Goal: Ask a question: Seek information or help from site administrators or community

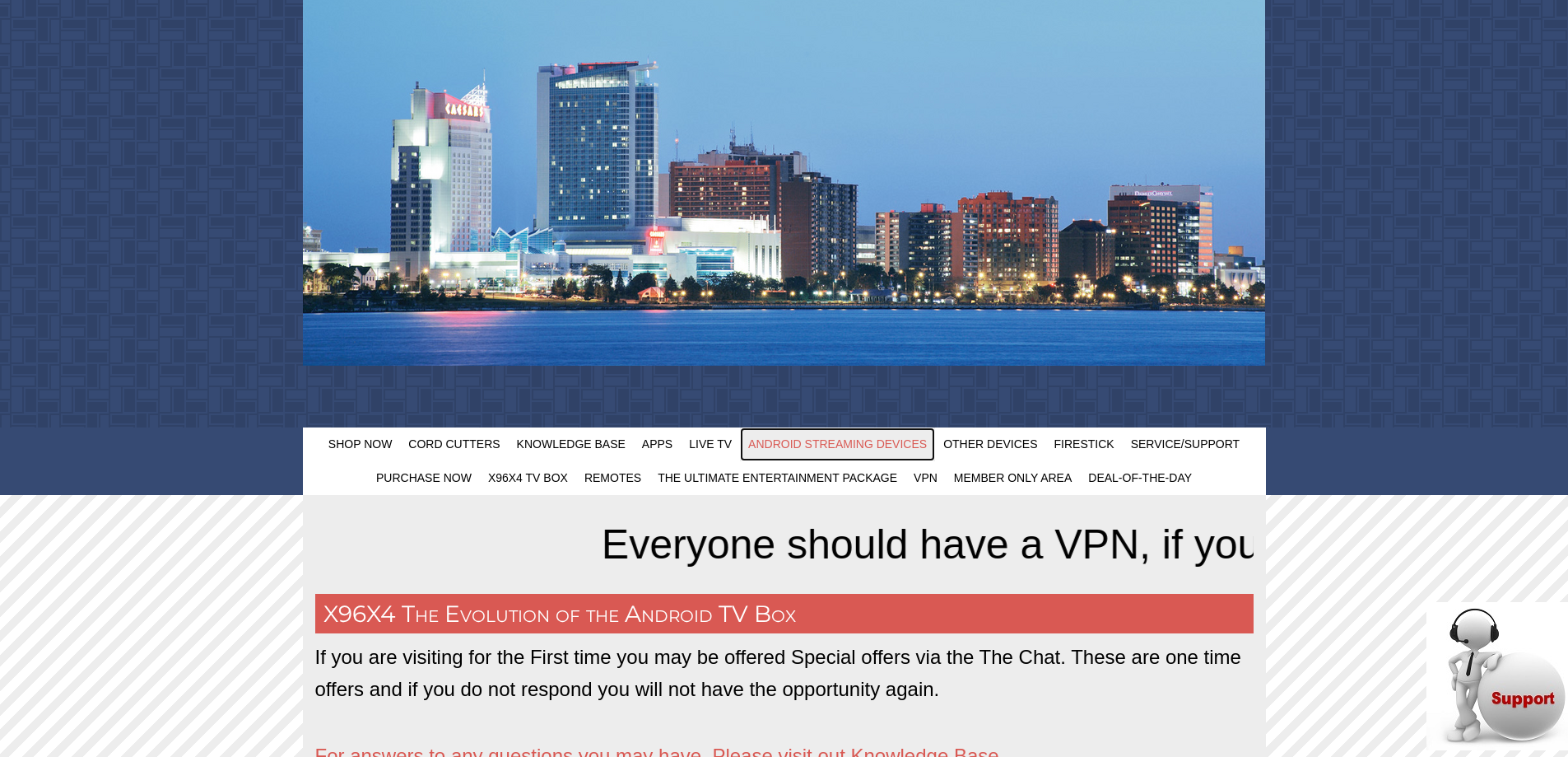
click at [806, 446] on span "Android Streaming Devices" at bounding box center [836, 443] width 178 height 13
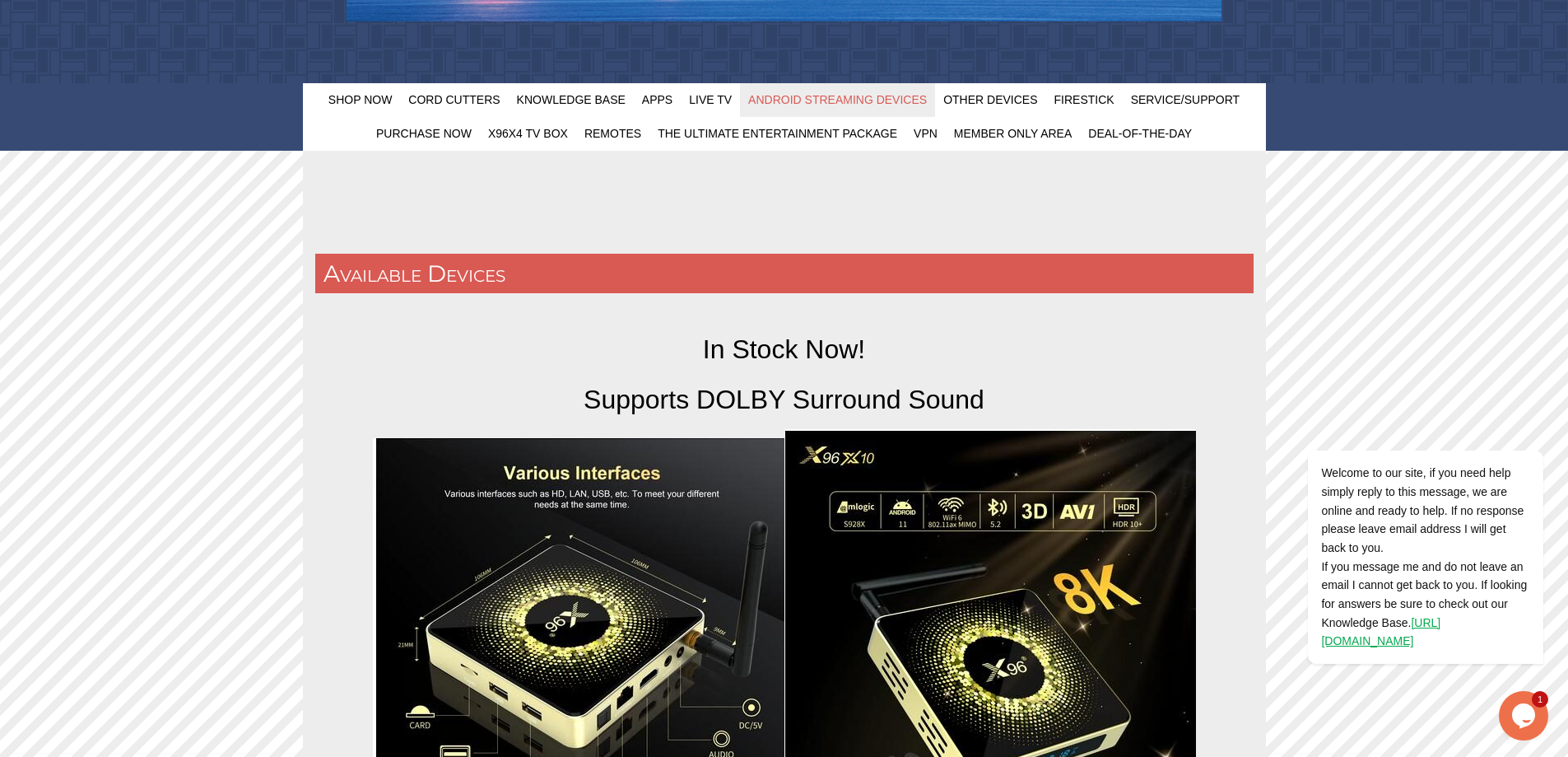
scroll to position [164, 0]
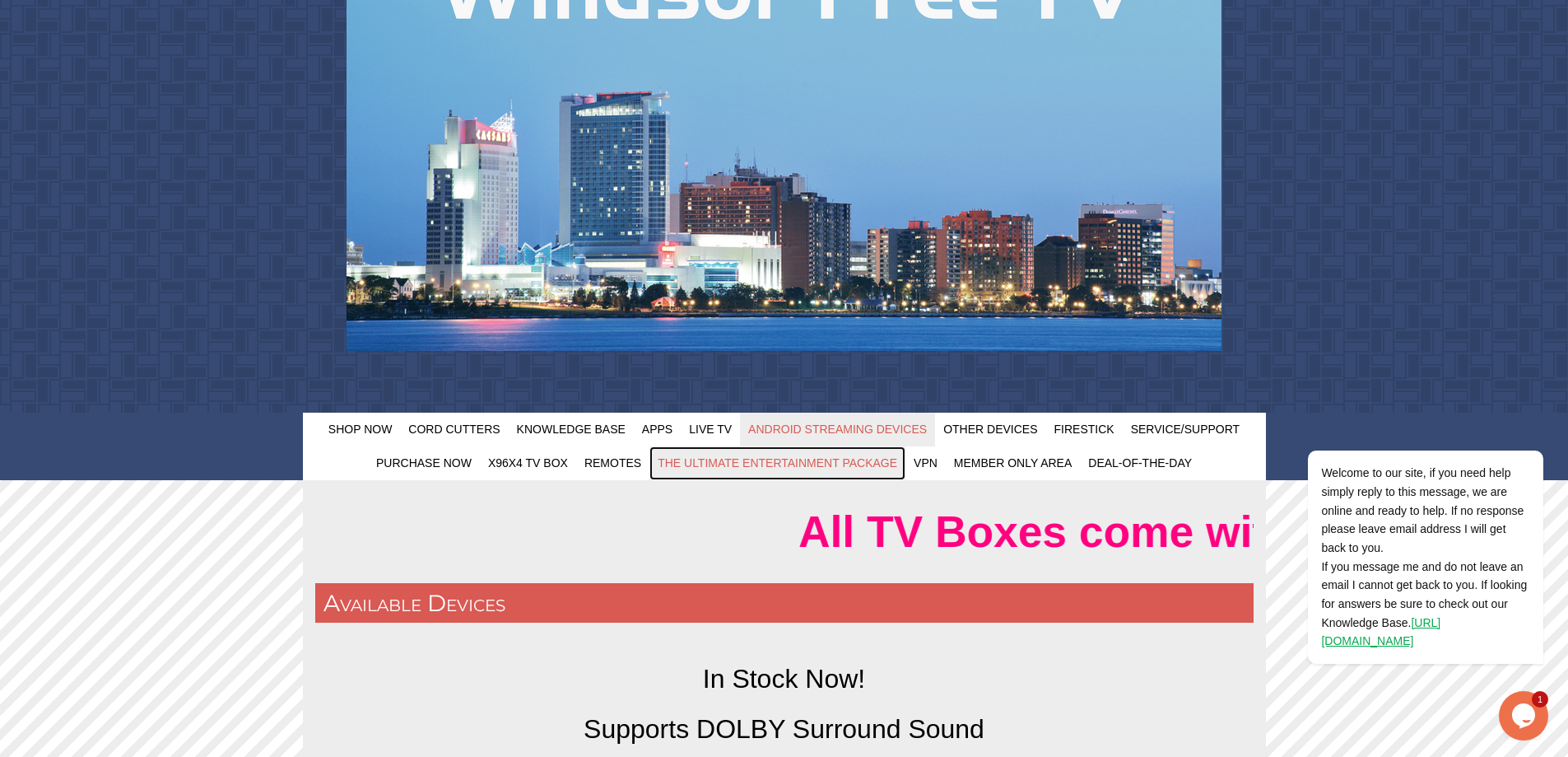
click at [786, 463] on span "The Ultimate Entertainment Package" at bounding box center [777, 462] width 240 height 13
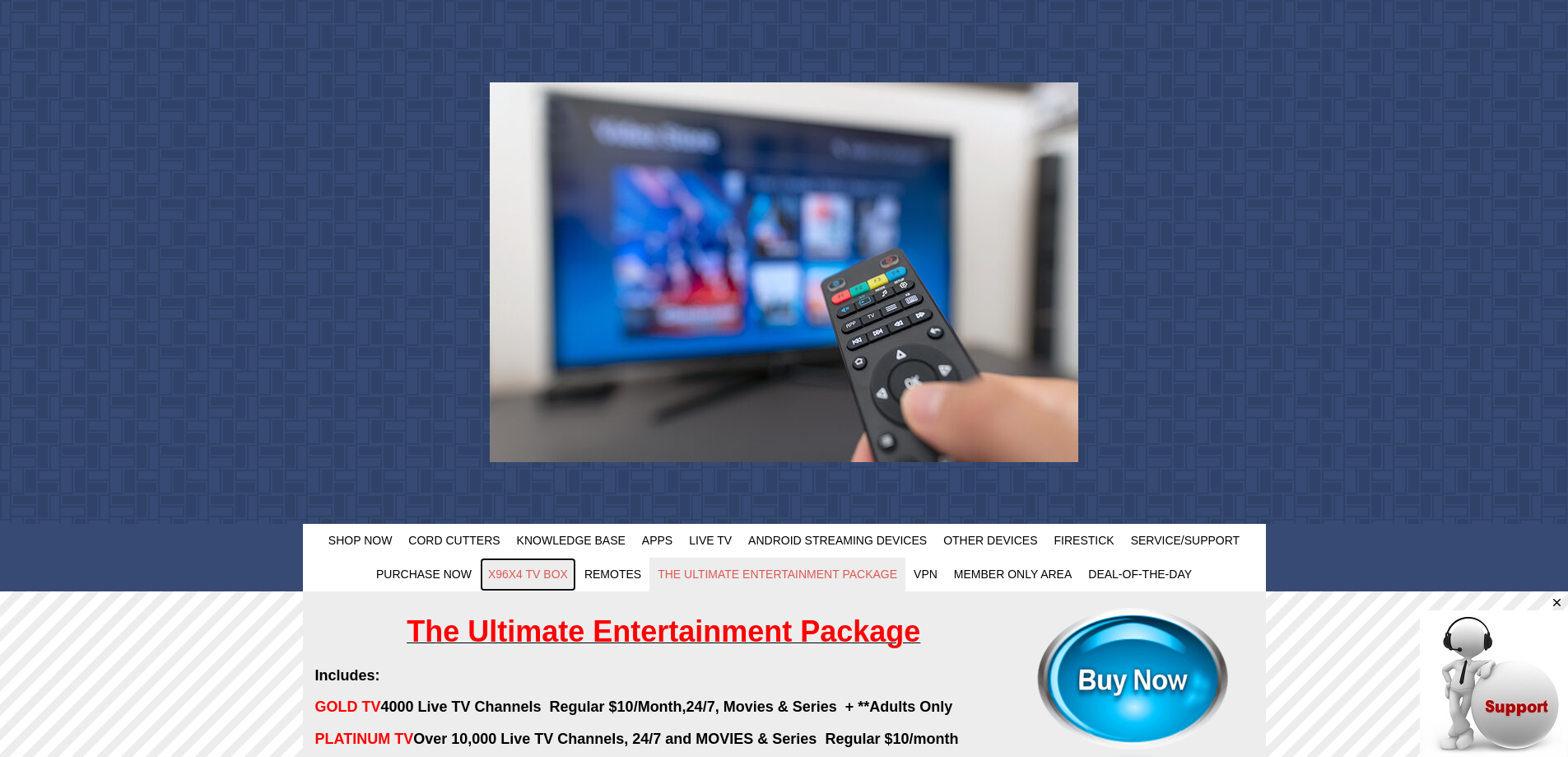
click at [518, 572] on span "X96X4 TV Box" at bounding box center [528, 574] width 80 height 13
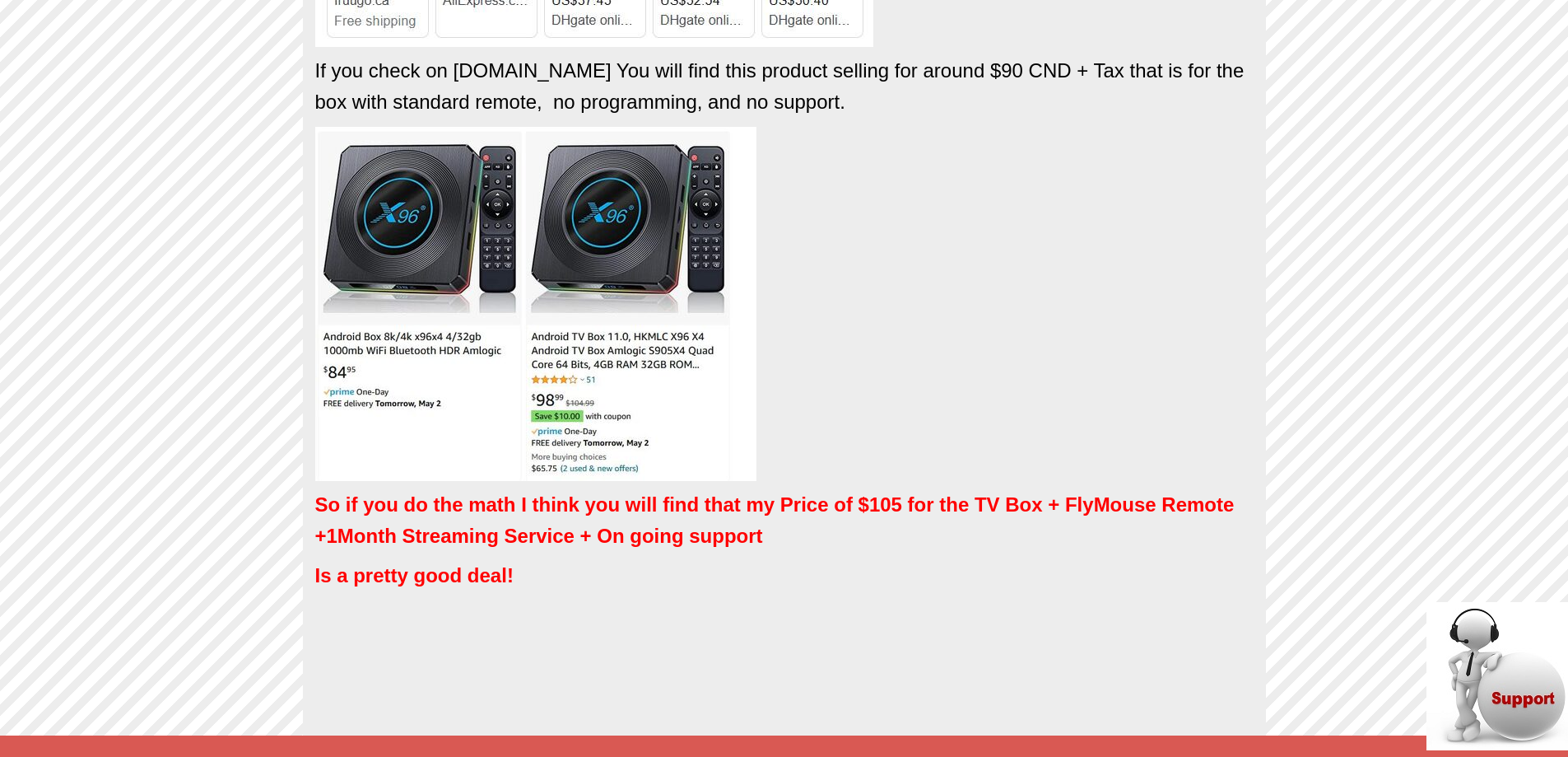
scroll to position [1646, 0]
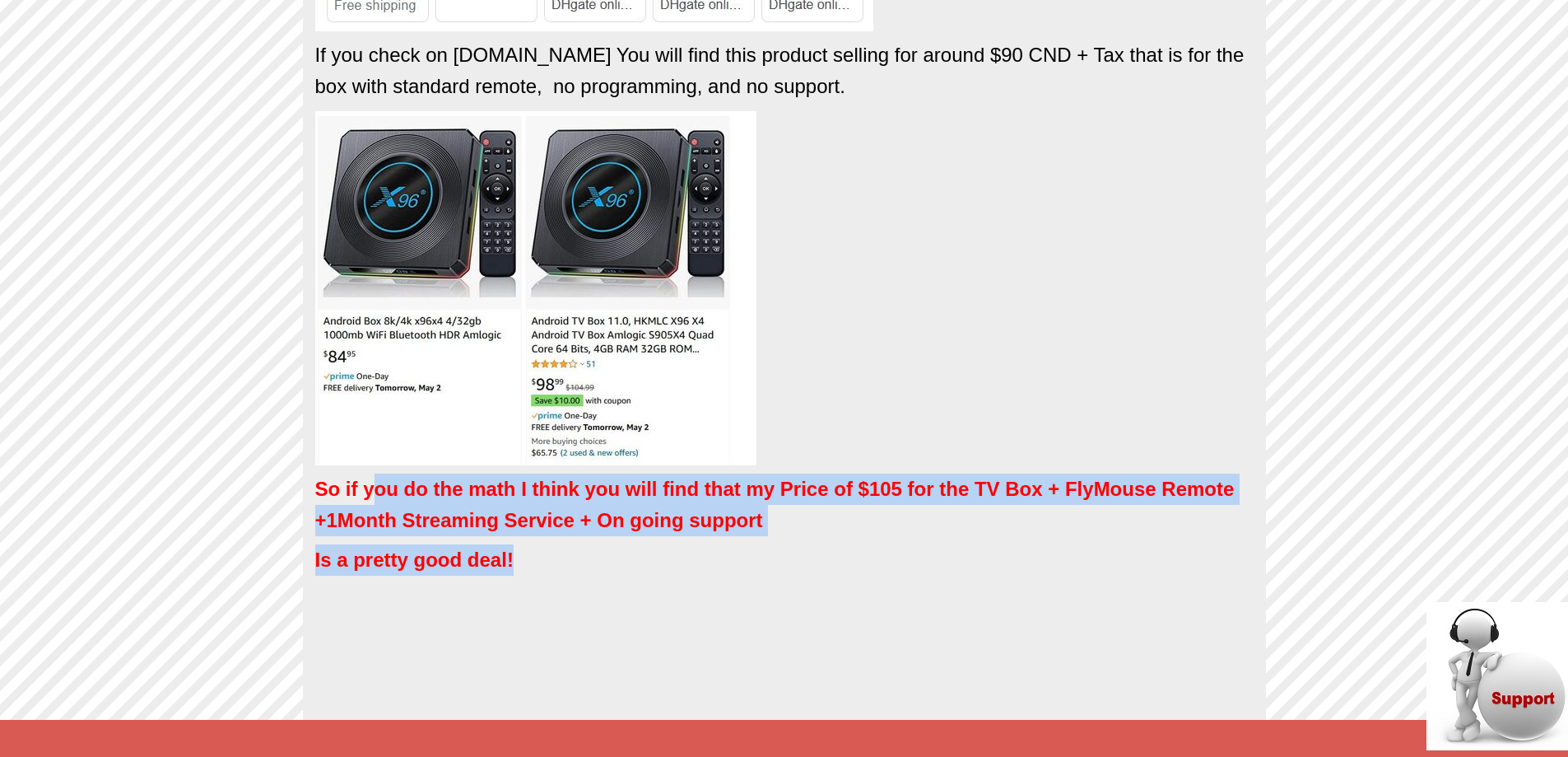
drag, startPoint x: 375, startPoint y: 496, endPoint x: 832, endPoint y: 540, distance: 459.1
click at [828, 535] on p "So if you do the math I think you will find that my Price of $105 for the TV Bo…" at bounding box center [784, 505] width 938 height 64
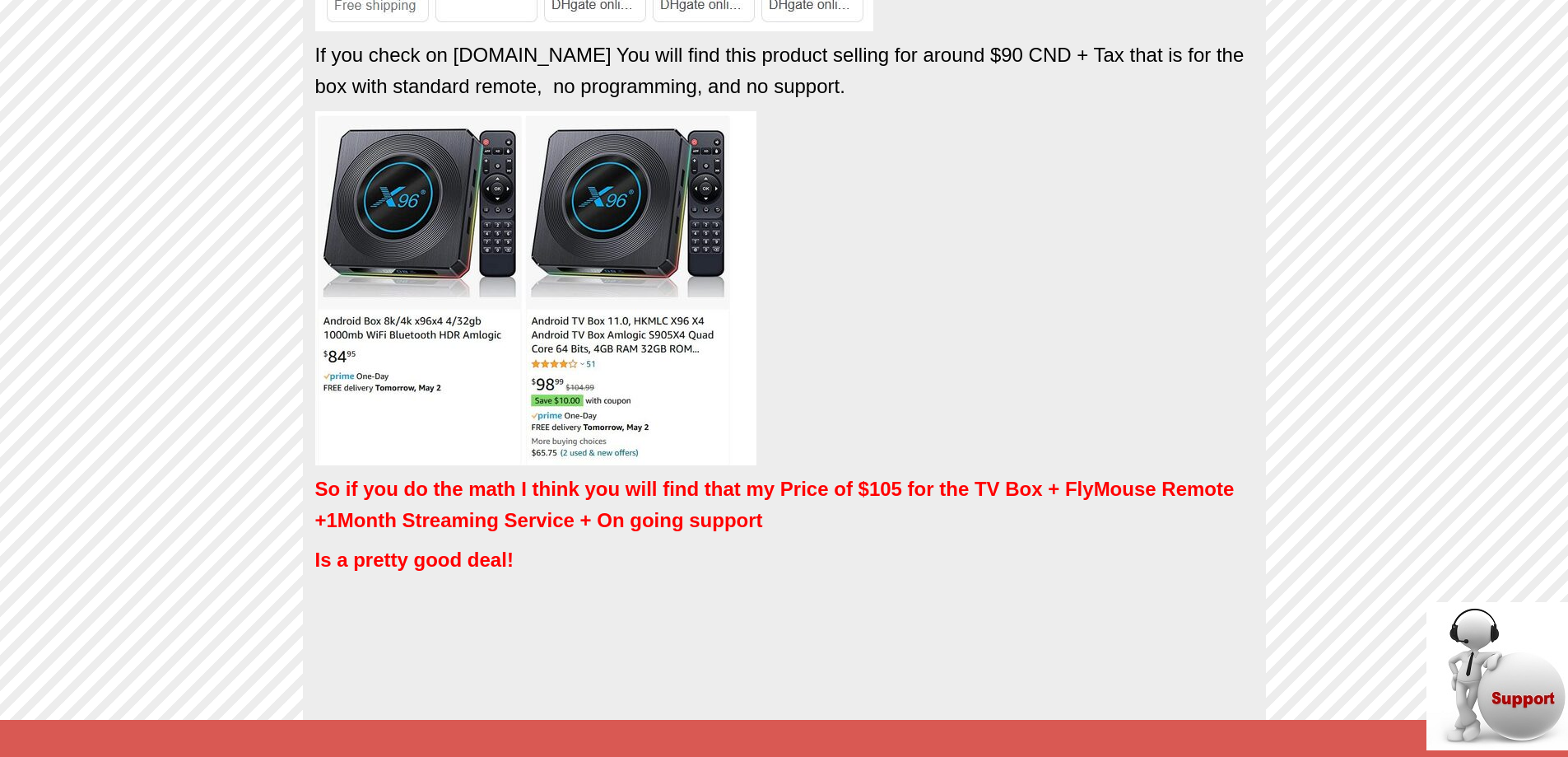
click at [828, 535] on p "So if you do the math I think you will find that my Price of $105 for the TV Bo…" at bounding box center [784, 505] width 938 height 64
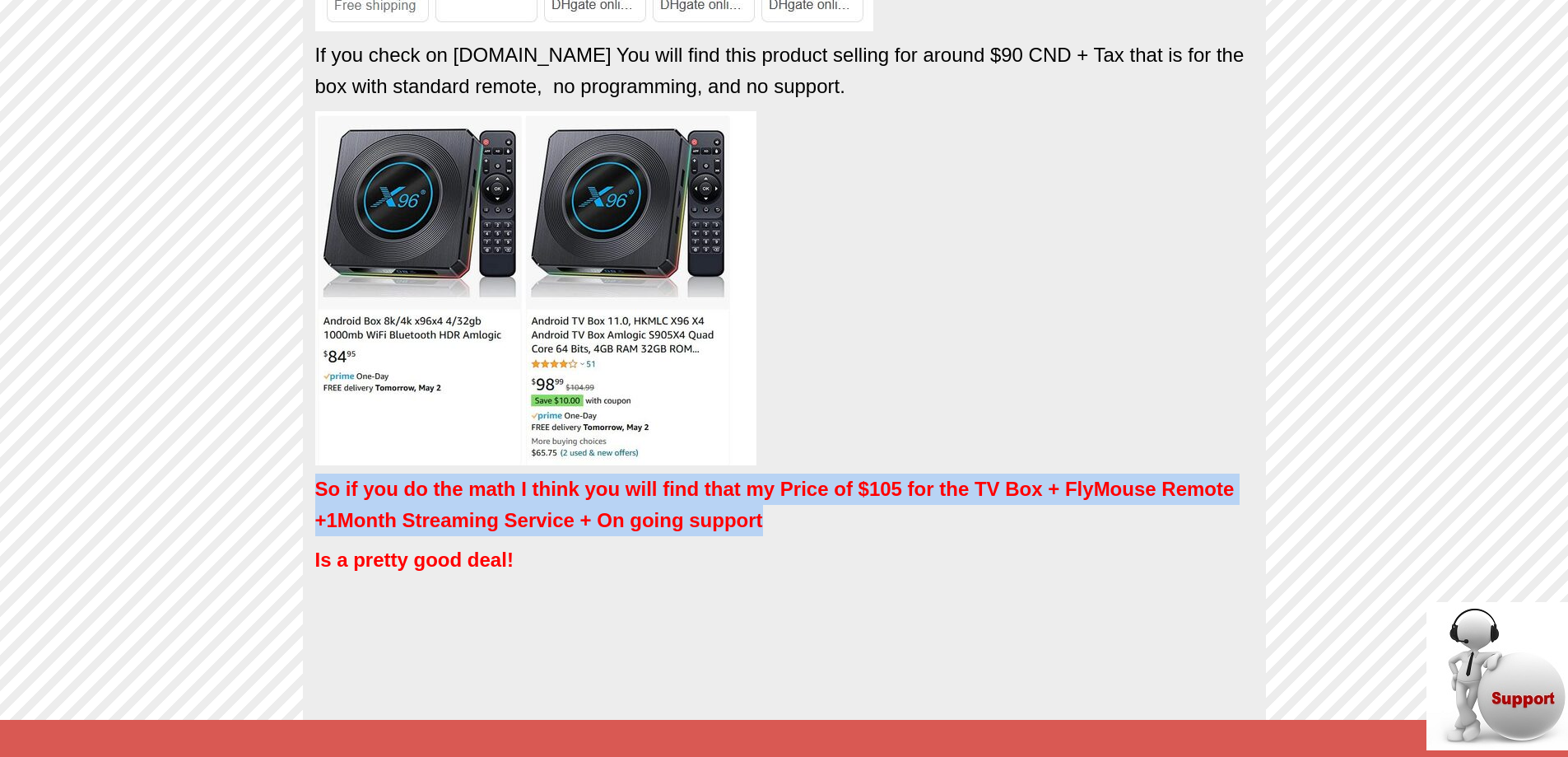
click at [828, 535] on p "So if you do the math I think you will find that my Price of $105 for the TV Bo…" at bounding box center [784, 505] width 938 height 64
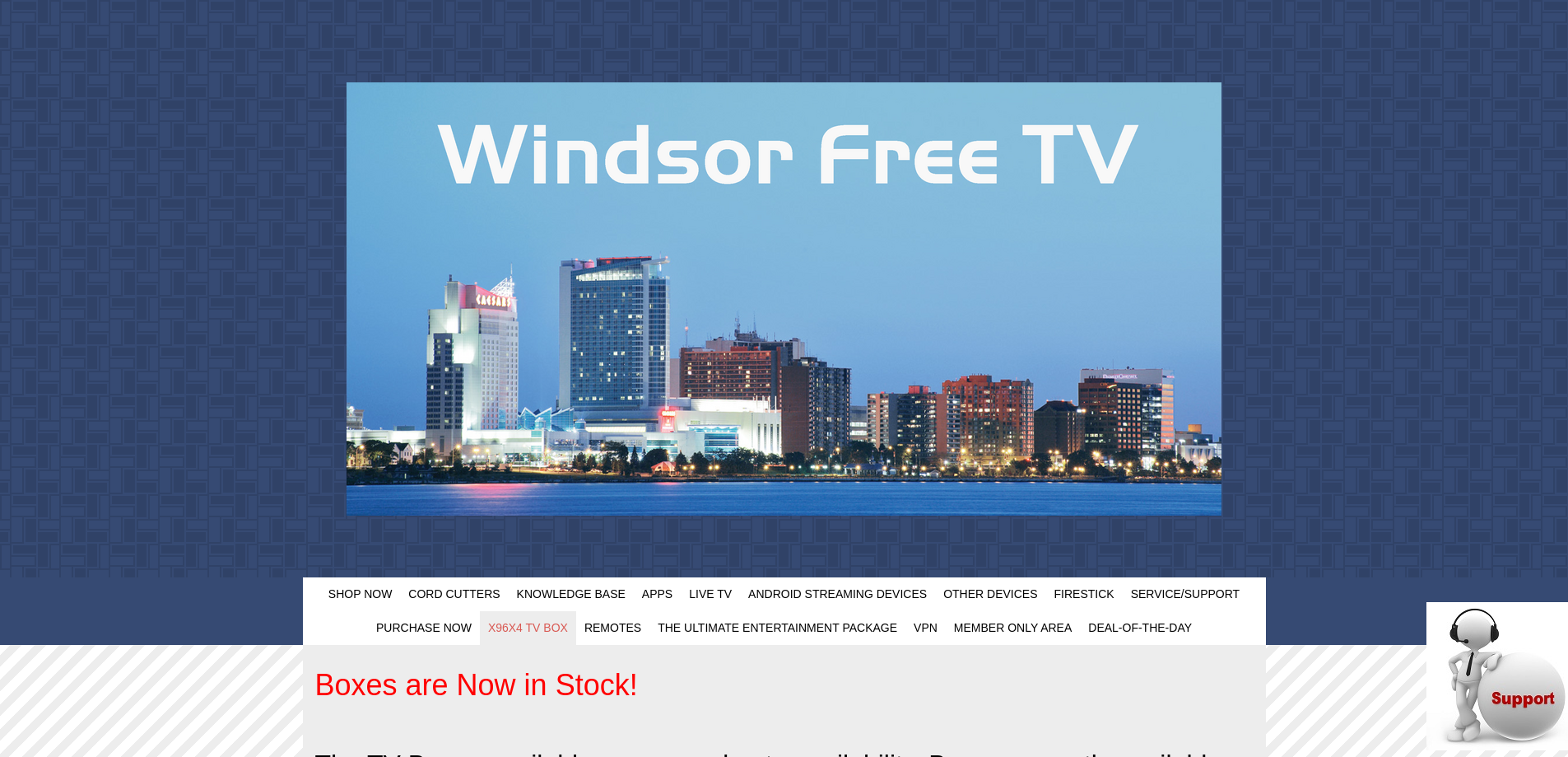
scroll to position [164, 0]
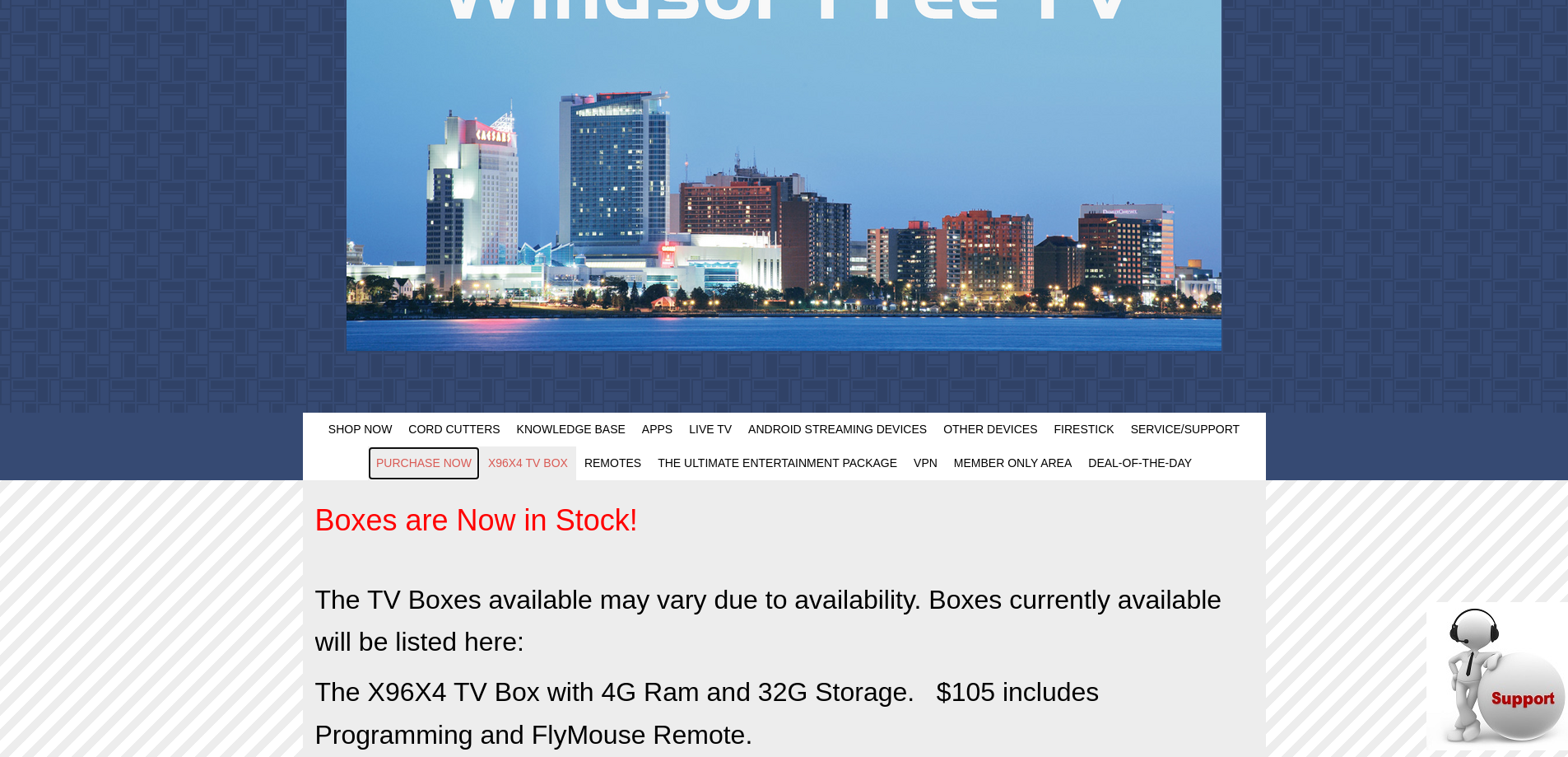
click at [430, 459] on span "Purchase Now" at bounding box center [424, 462] width 96 height 13
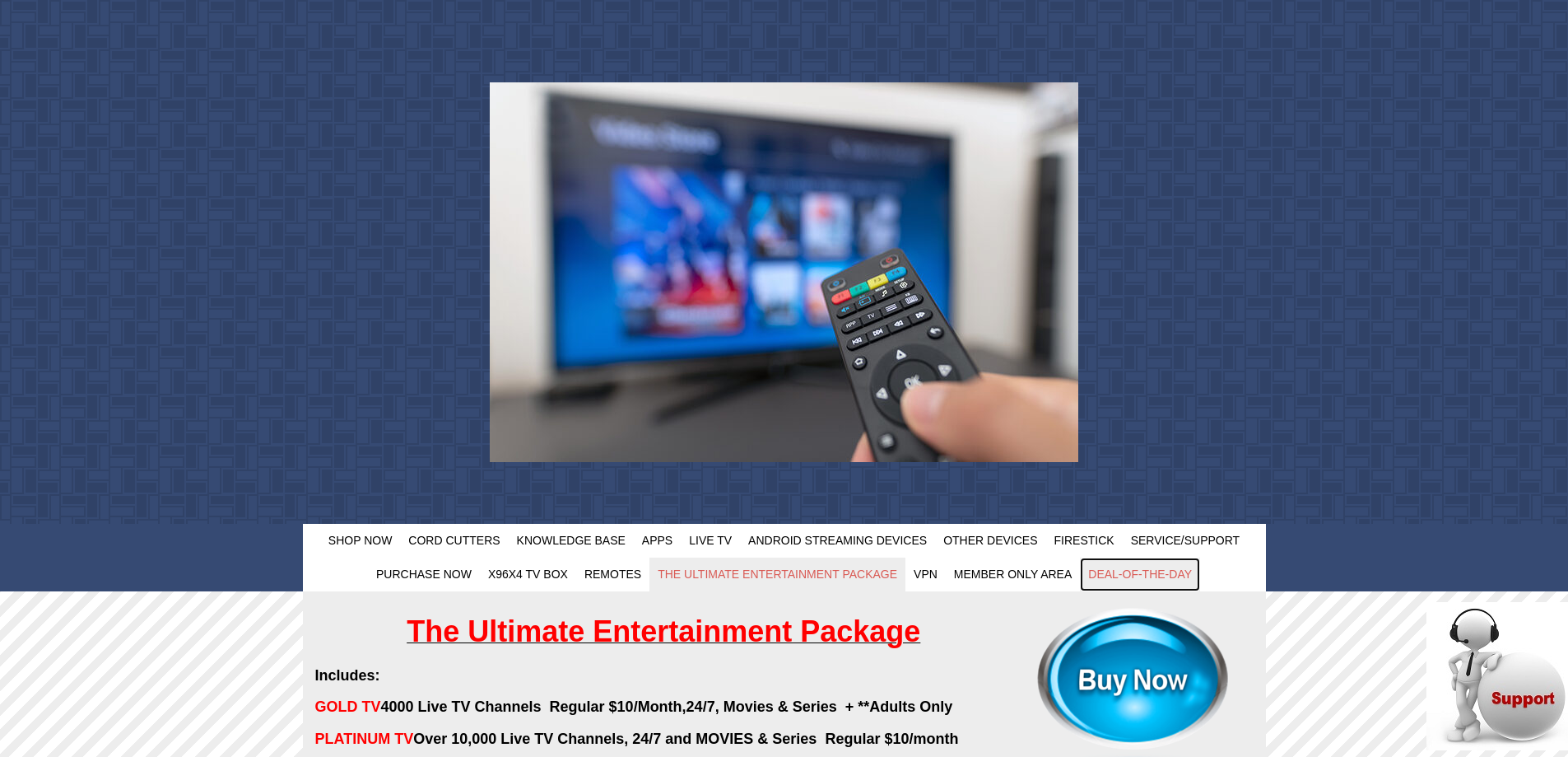
click at [1122, 572] on span "Deal-Of-The-Day" at bounding box center [1140, 574] width 104 height 13
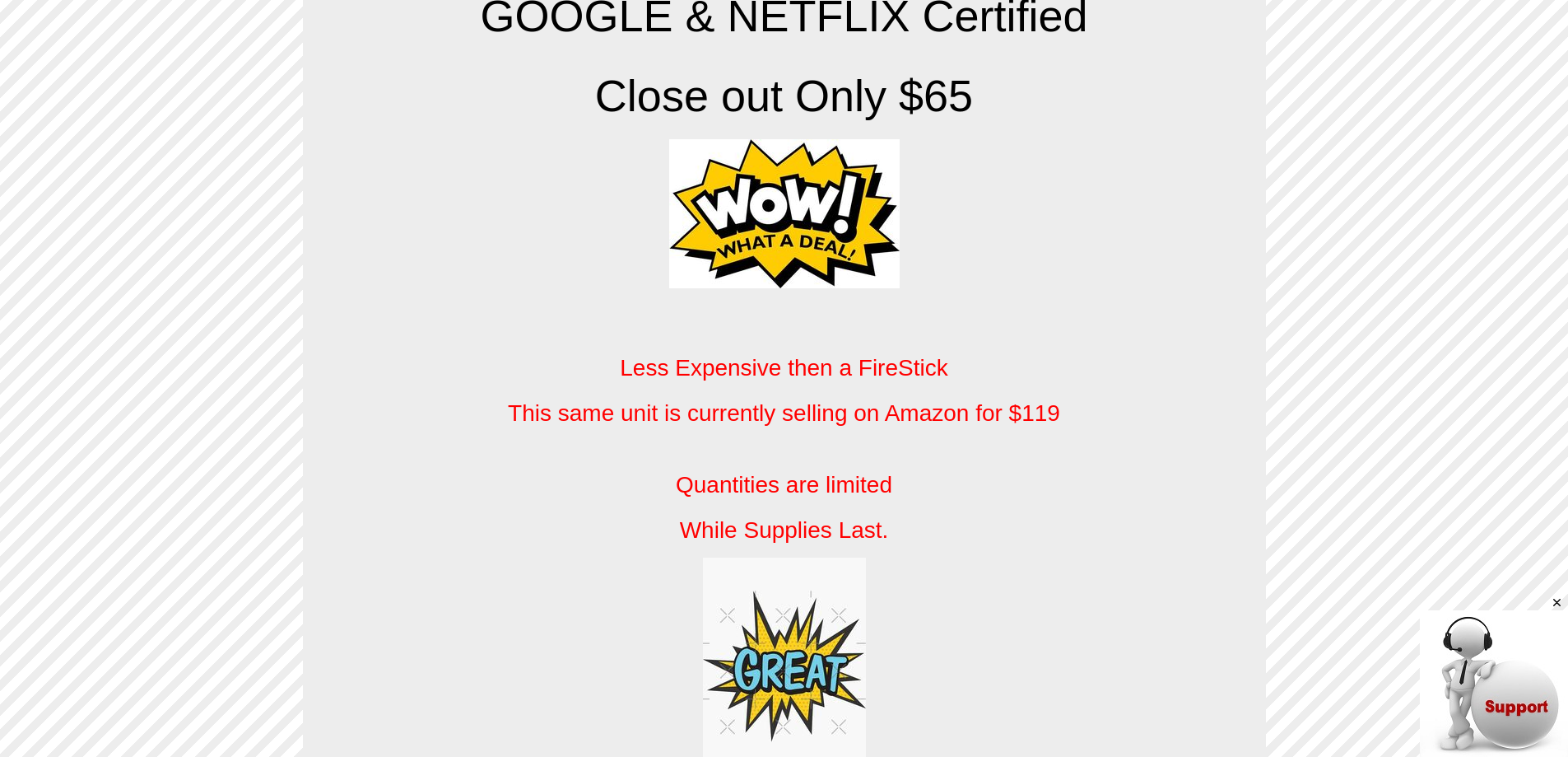
scroll to position [1318, 0]
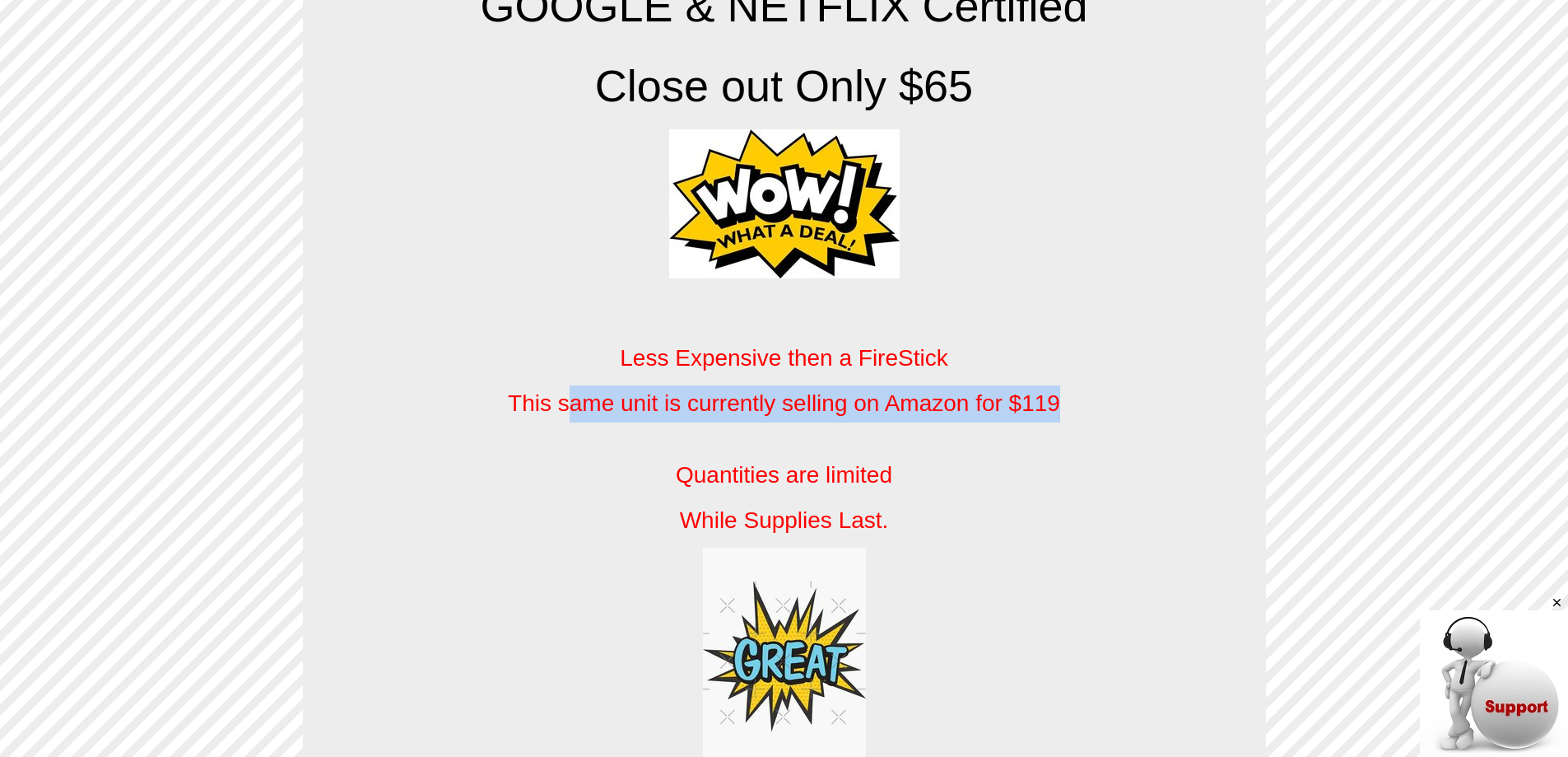
drag, startPoint x: 575, startPoint y: 410, endPoint x: 1106, endPoint y: 406, distance: 531.0
click at [1106, 406] on p "This same unit is currently selling on Amazon for $119" at bounding box center [784, 403] width 938 height 37
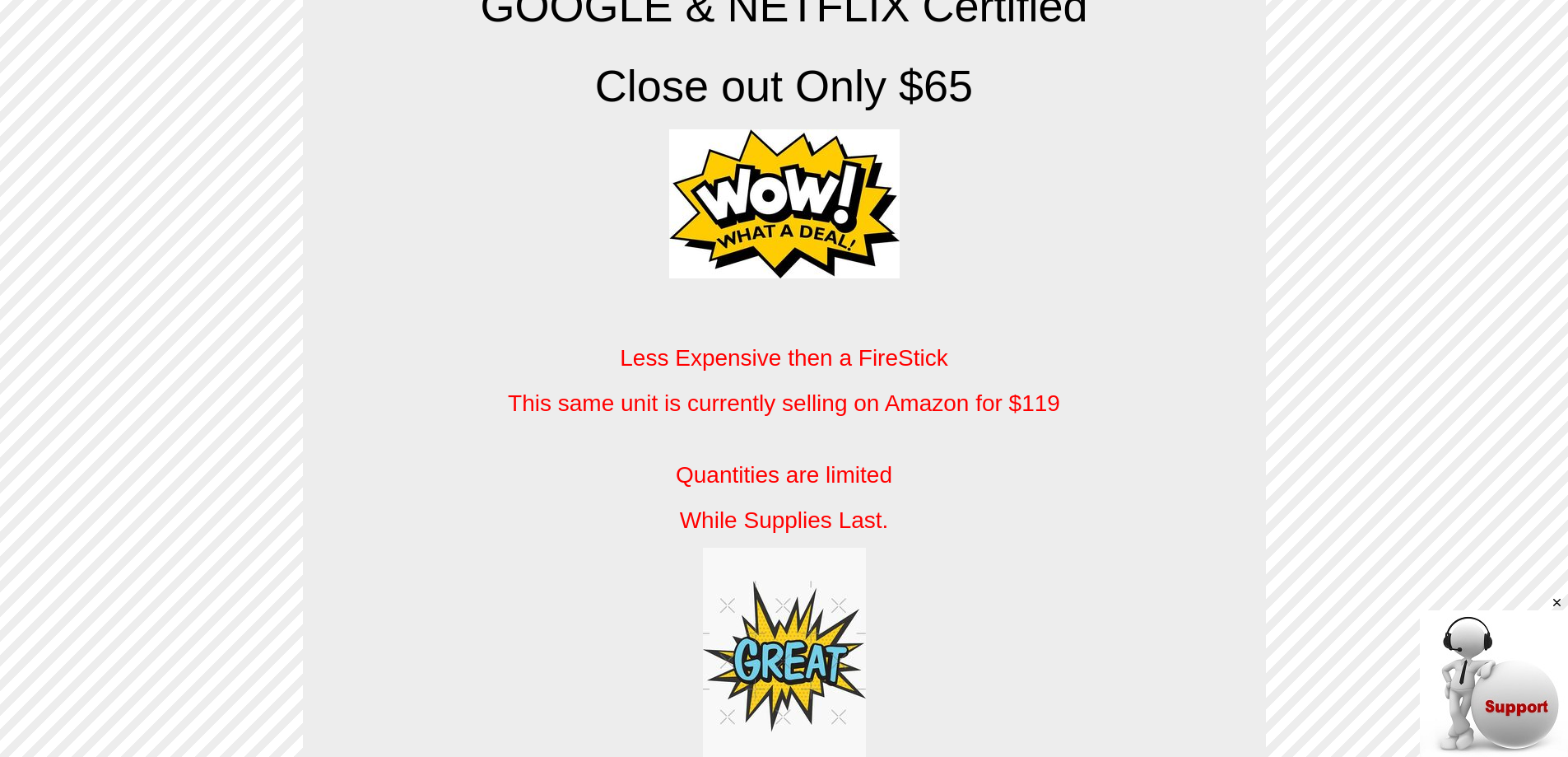
click at [822, 472] on span "Quantities are limited" at bounding box center [784, 475] width 216 height 26
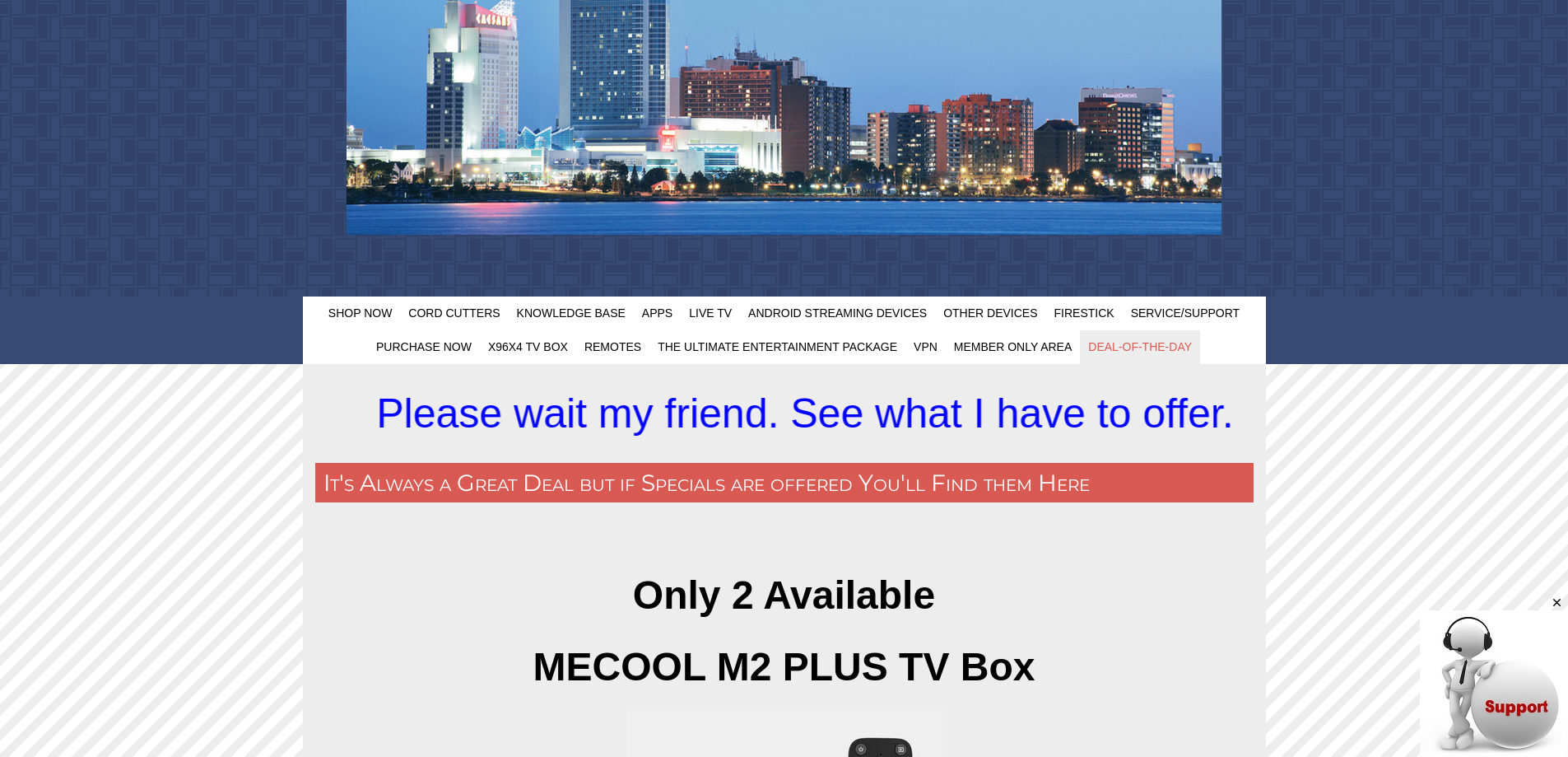
scroll to position [247, 0]
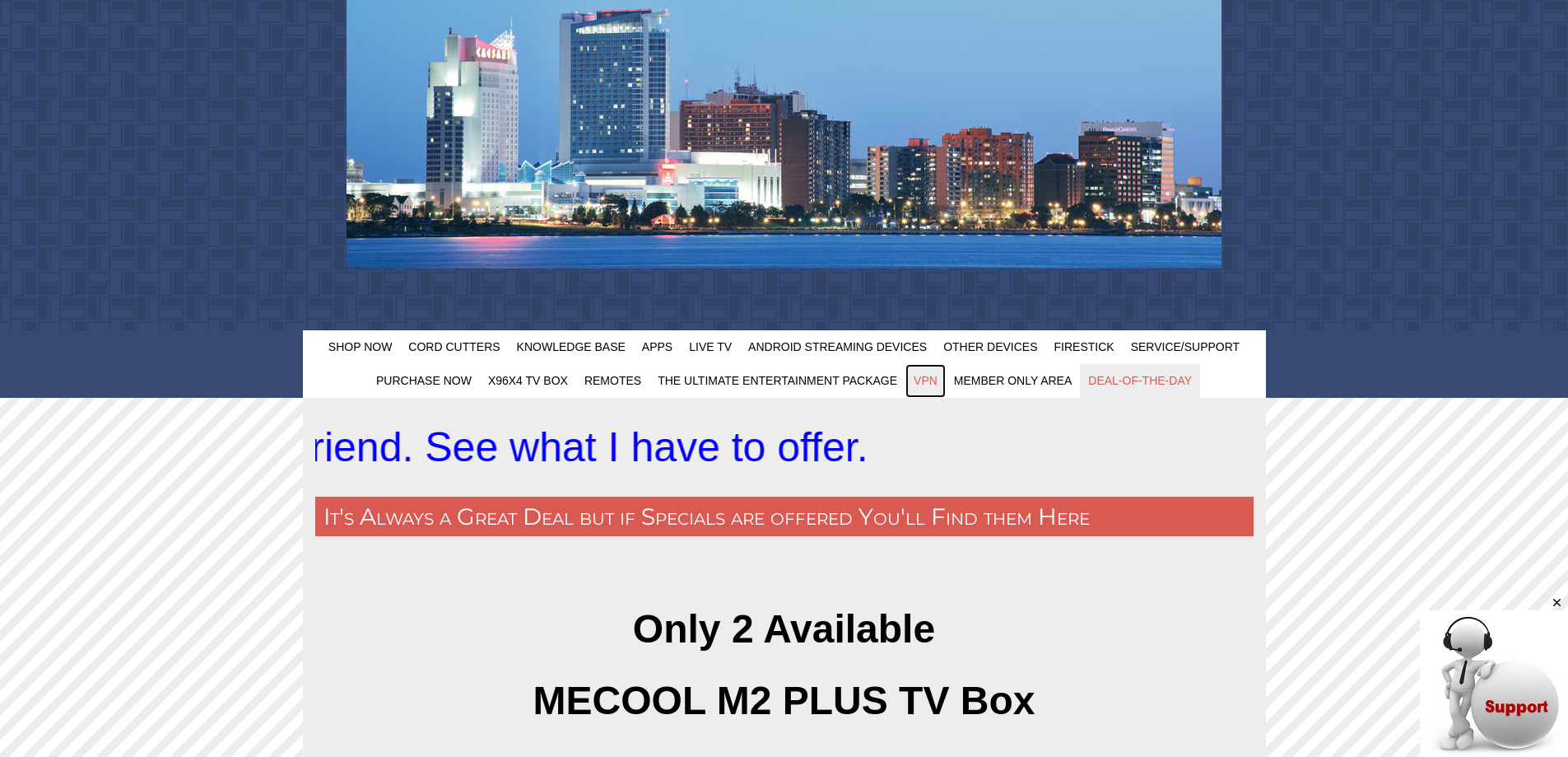
click at [928, 378] on span "VPN" at bounding box center [925, 379] width 24 height 13
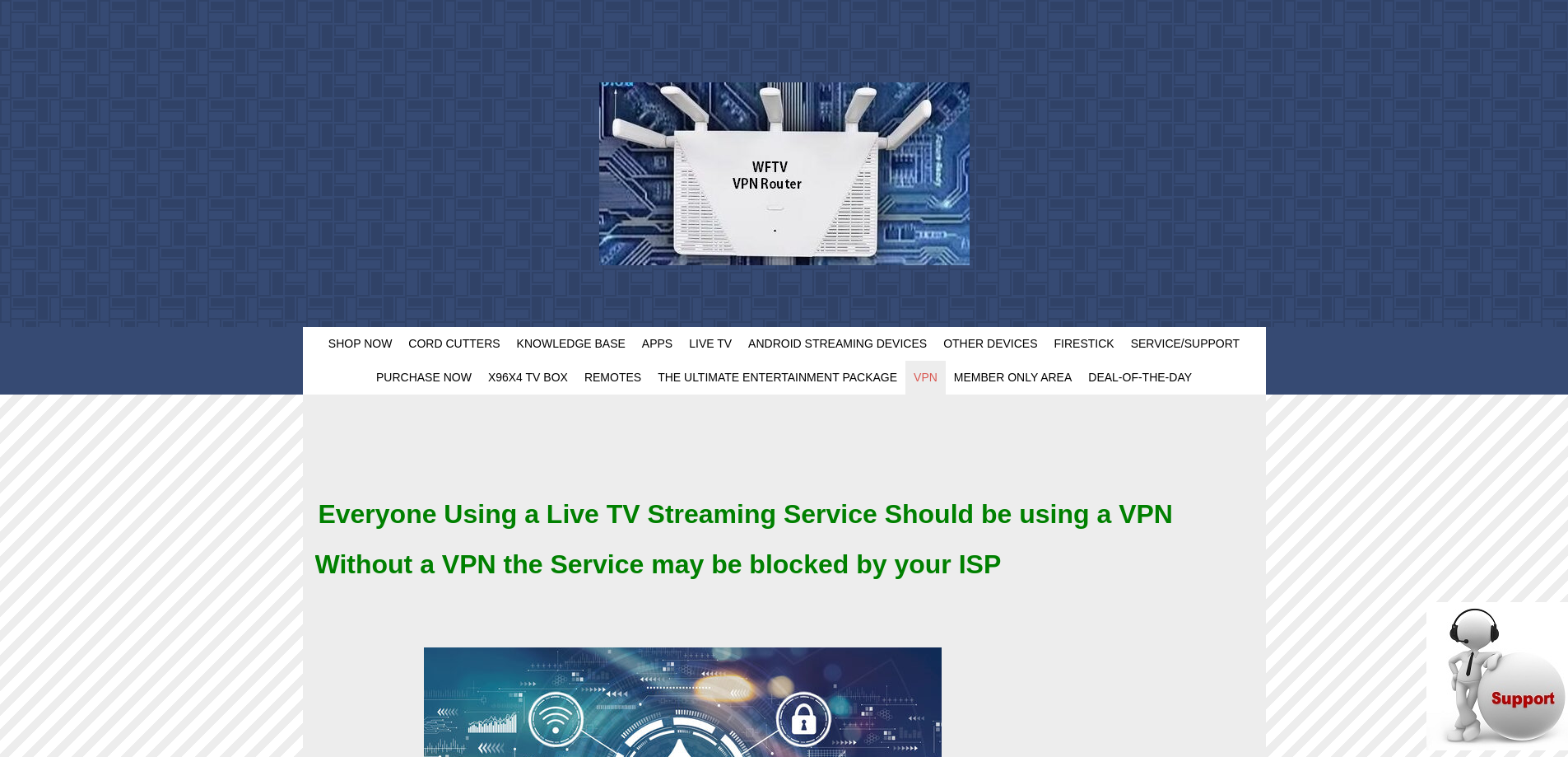
click at [549, 567] on strong "Without a VPN the Service may be blocked by your ISP" at bounding box center [658, 564] width 686 height 30
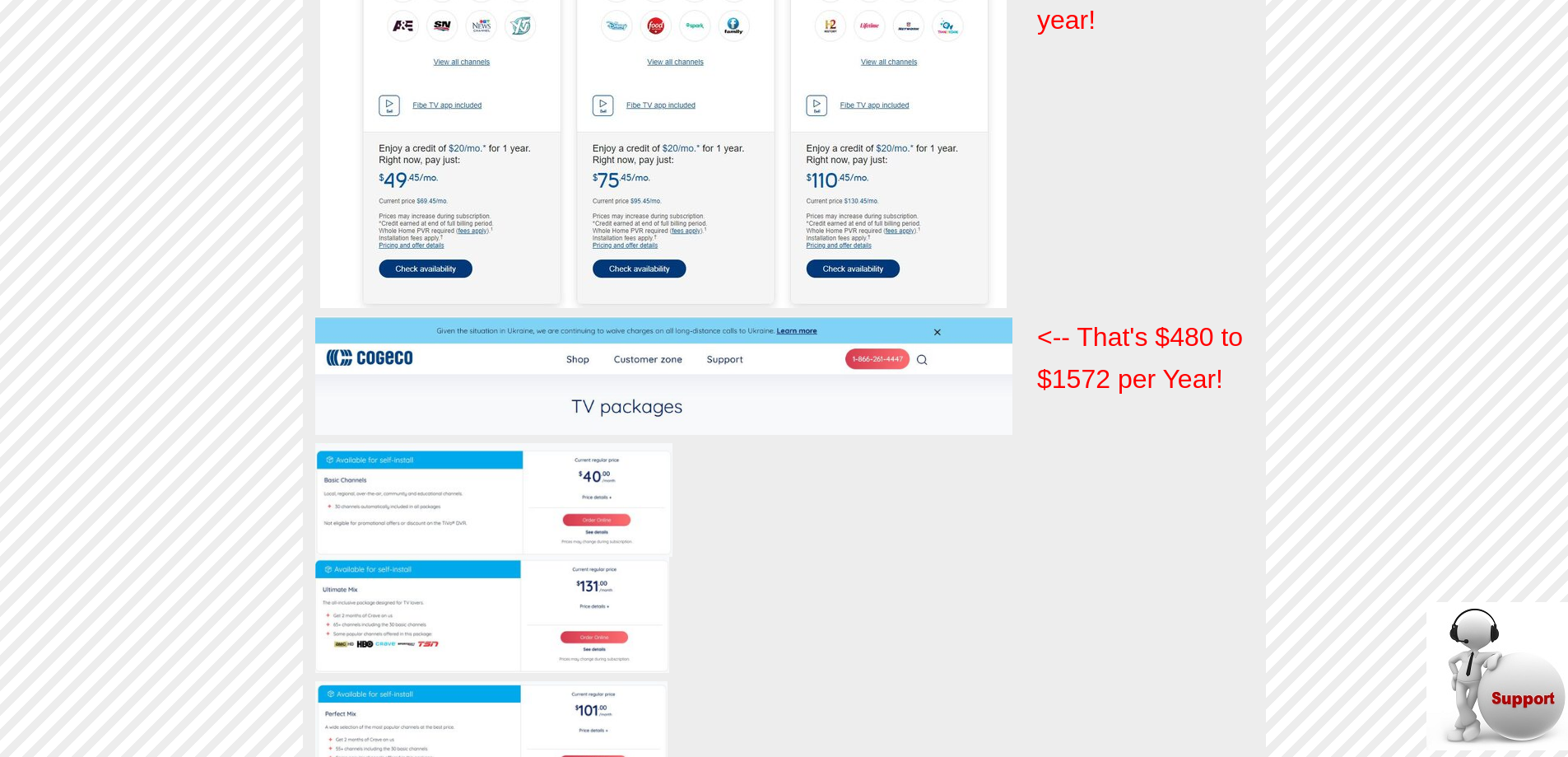
scroll to position [1729, 0]
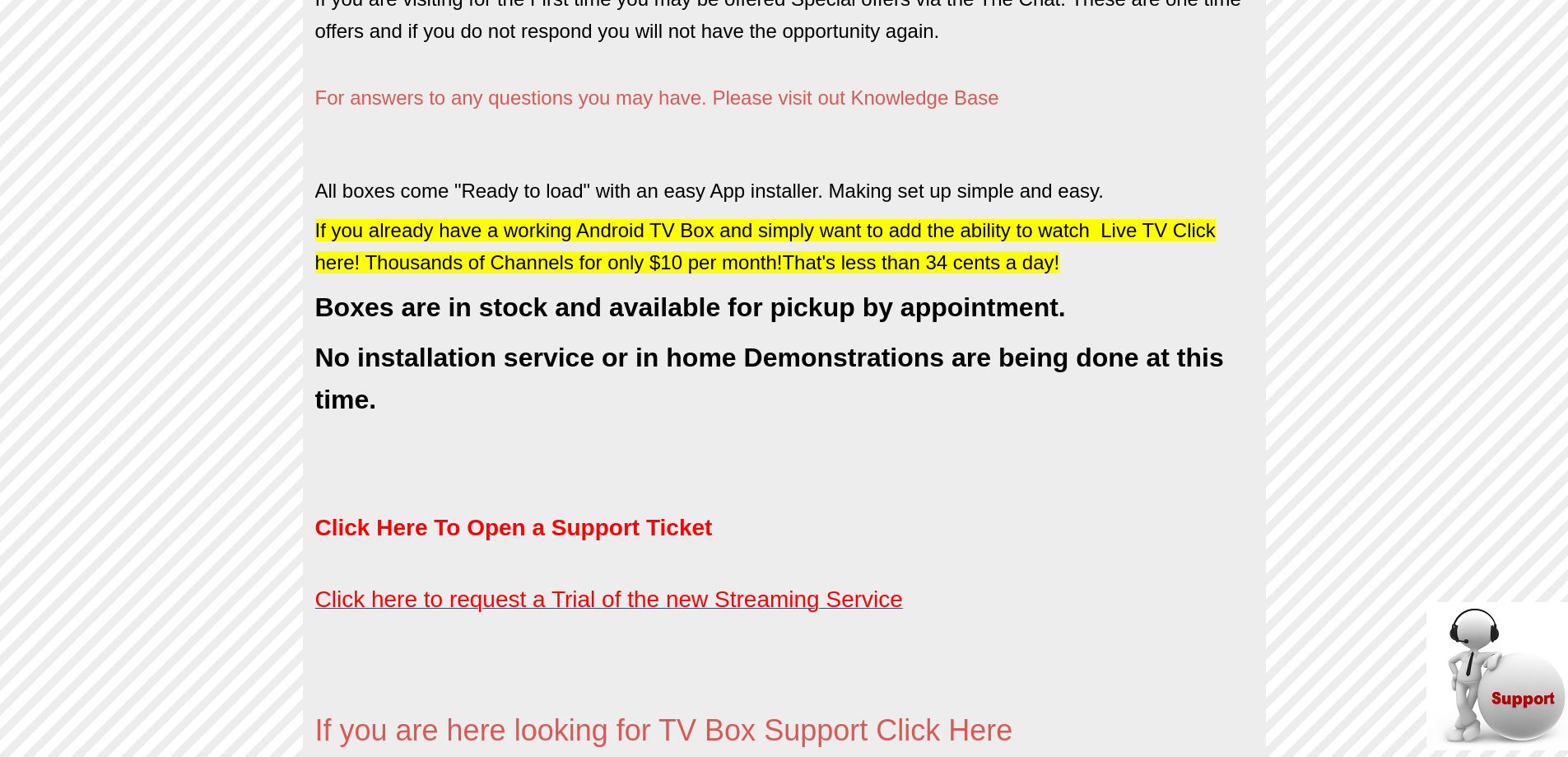
scroll to position [905, 0]
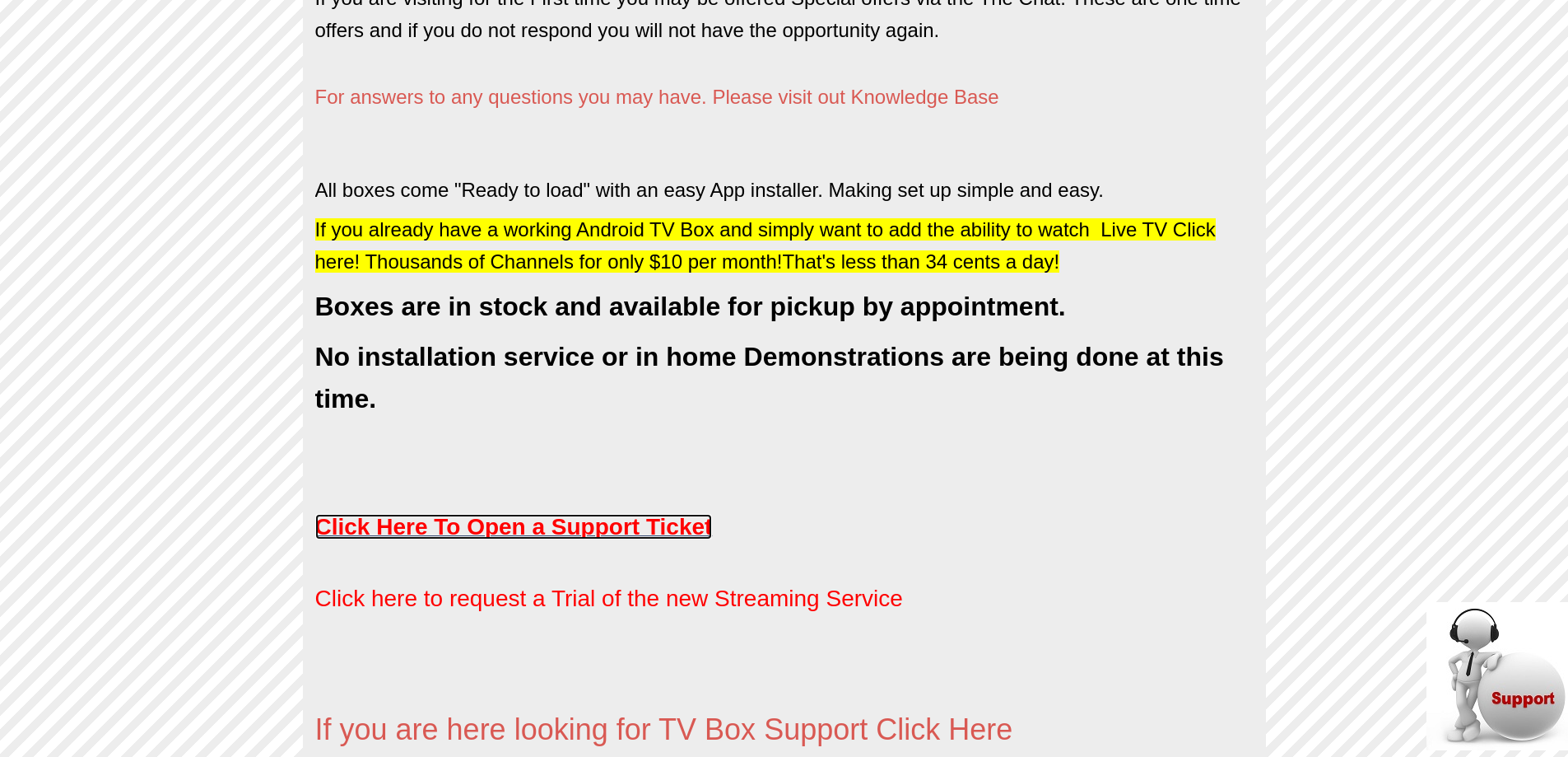
click at [487, 524] on strong "Click Here To Open a Support Ticket" at bounding box center [514, 527] width 397 height 26
